Goal: Find specific page/section: Find specific page/section

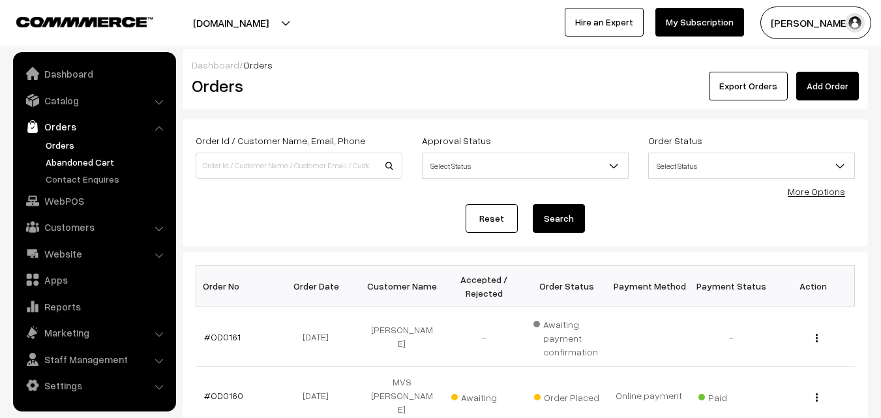
click at [70, 158] on link "Abandoned Cart" at bounding box center [106, 162] width 129 height 14
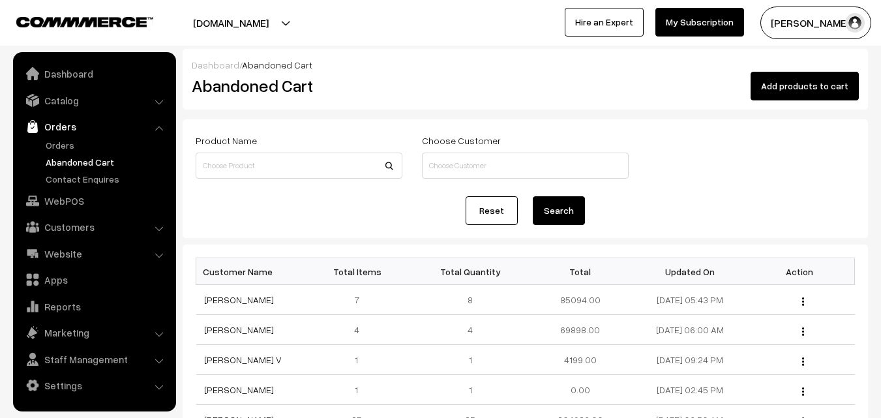
click at [48, 153] on ul "Orders" at bounding box center [94, 162] width 156 height 48
click at [55, 147] on link "Orders" at bounding box center [106, 145] width 129 height 14
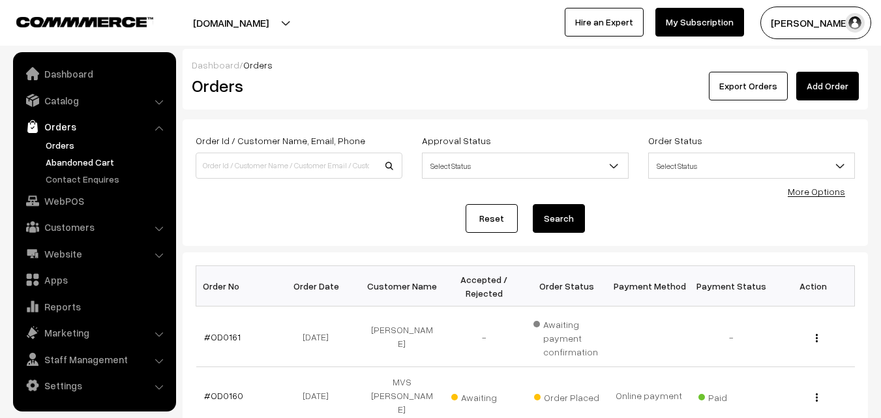
click at [69, 164] on link "Abandoned Cart" at bounding box center [106, 162] width 129 height 14
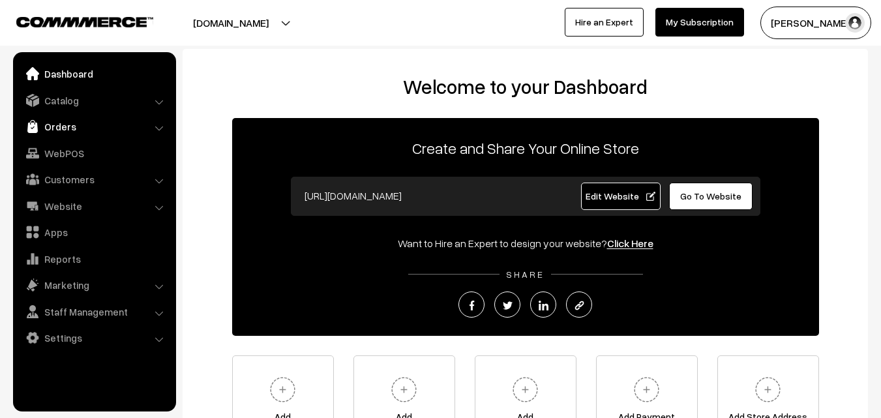
click at [68, 128] on link "Orders" at bounding box center [93, 126] width 155 height 23
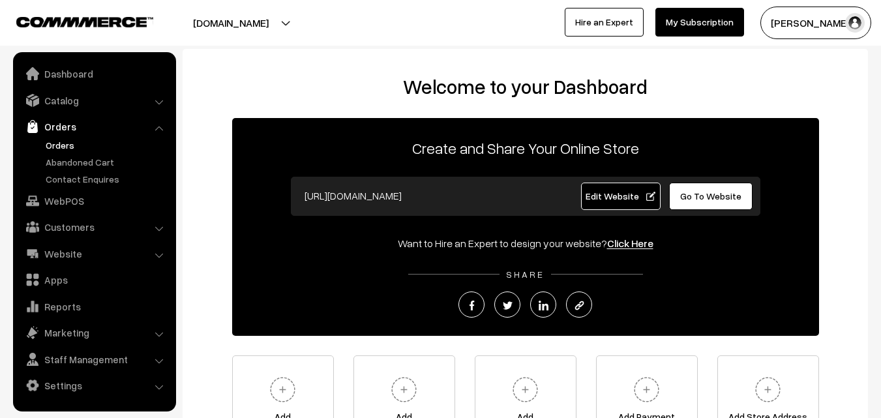
click at [66, 146] on link "Orders" at bounding box center [106, 145] width 129 height 14
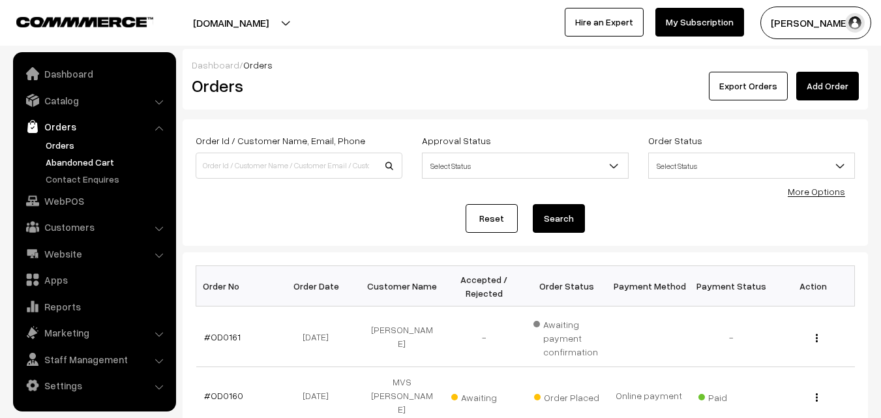
click at [73, 165] on link "Abandoned Cart" at bounding box center [106, 162] width 129 height 14
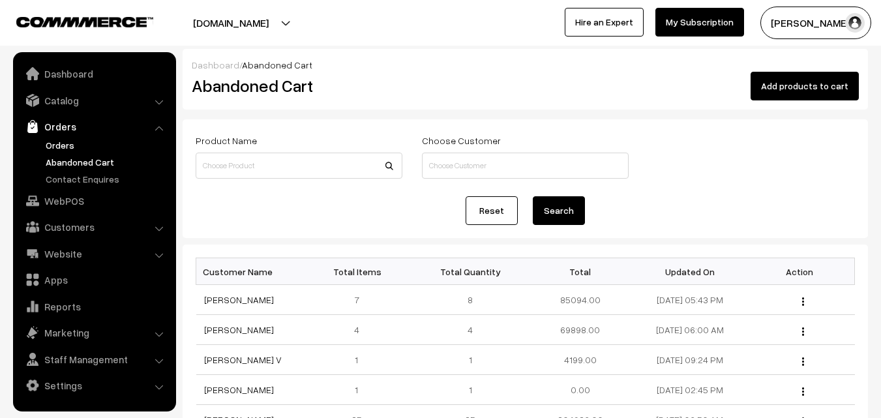
click at [63, 141] on link "Orders" at bounding box center [106, 145] width 129 height 14
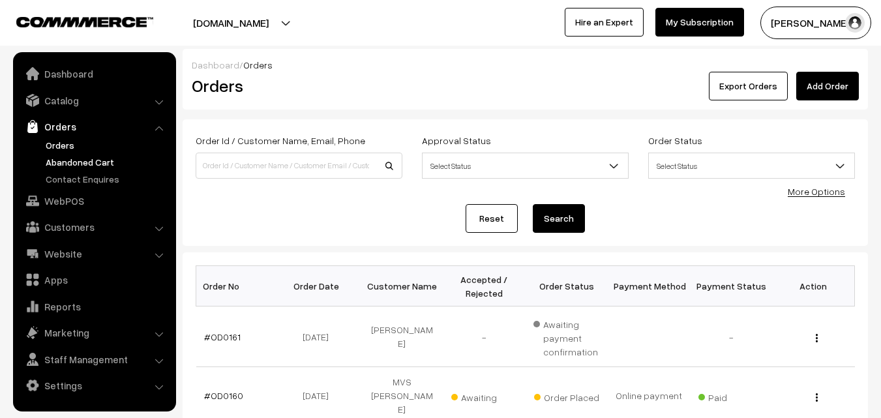
click at [98, 155] on link "Abandoned Cart" at bounding box center [106, 162] width 129 height 14
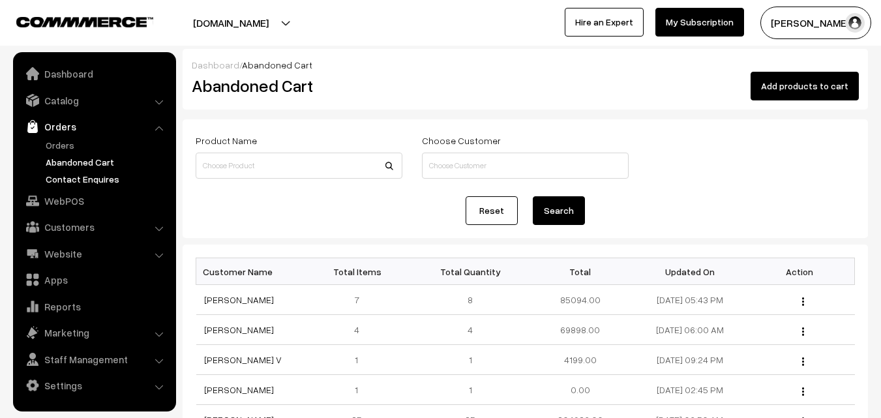
click at [93, 174] on link "Contact Enquires" at bounding box center [106, 179] width 129 height 14
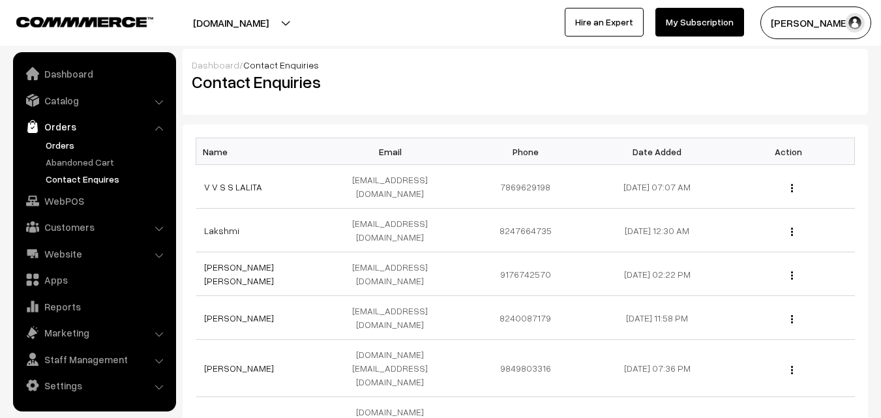
click at [63, 151] on link "Orders" at bounding box center [106, 145] width 129 height 14
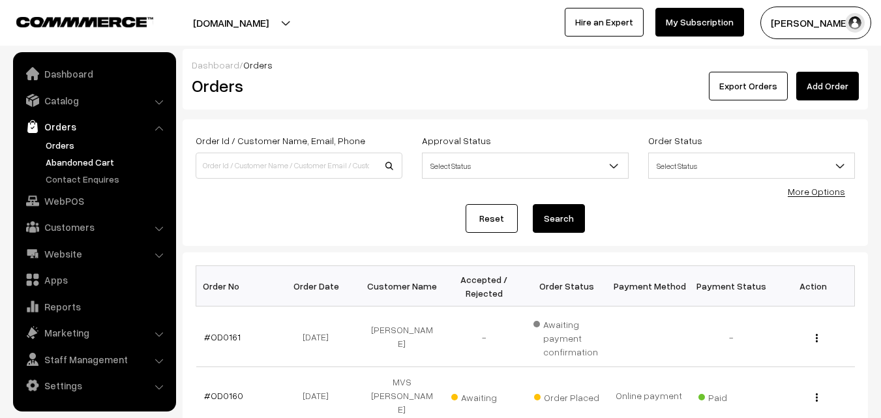
click at [72, 162] on link "Abandoned Cart" at bounding box center [106, 162] width 129 height 14
